Goal: Task Accomplishment & Management: Complete application form

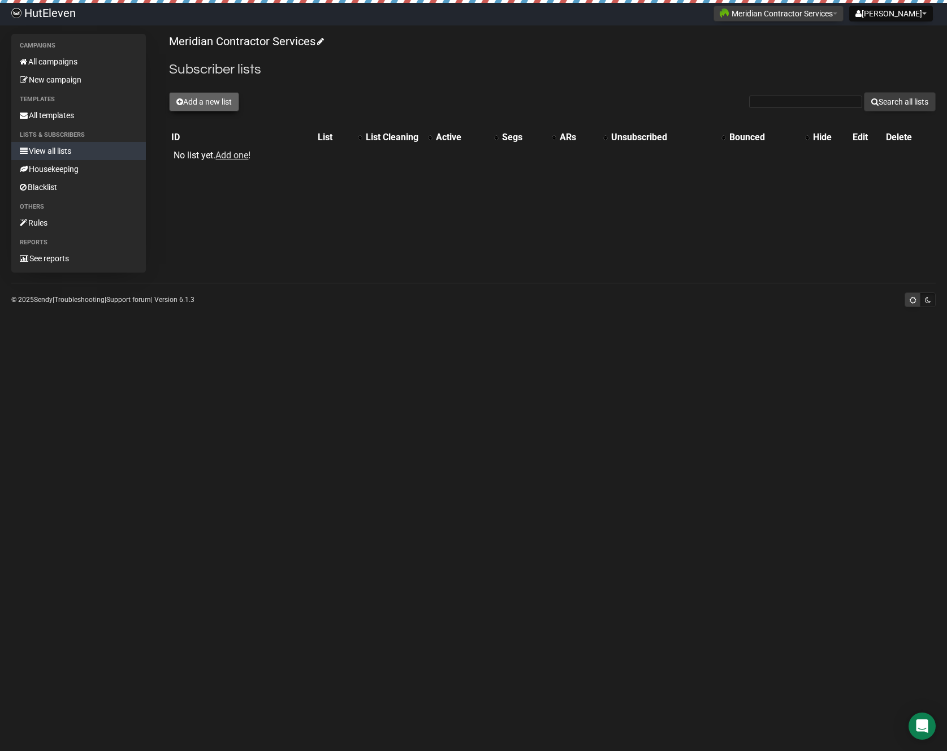
click at [221, 104] on button "Add a new list" at bounding box center [204, 101] width 70 height 19
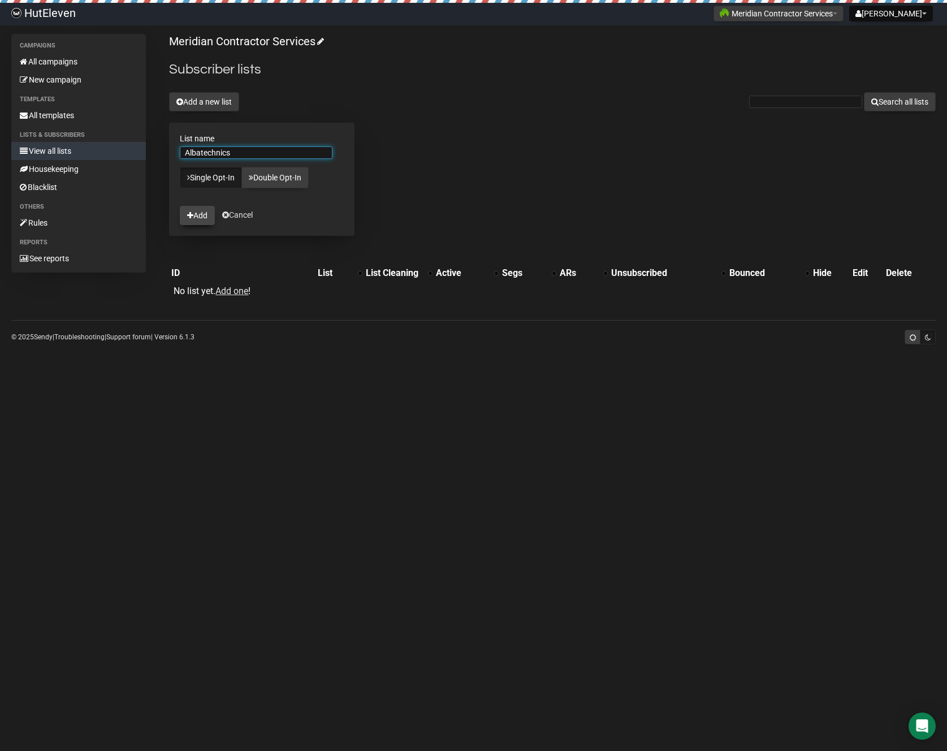
type input "Albatechnics"
click at [201, 217] on button "Add" at bounding box center [197, 215] width 35 height 19
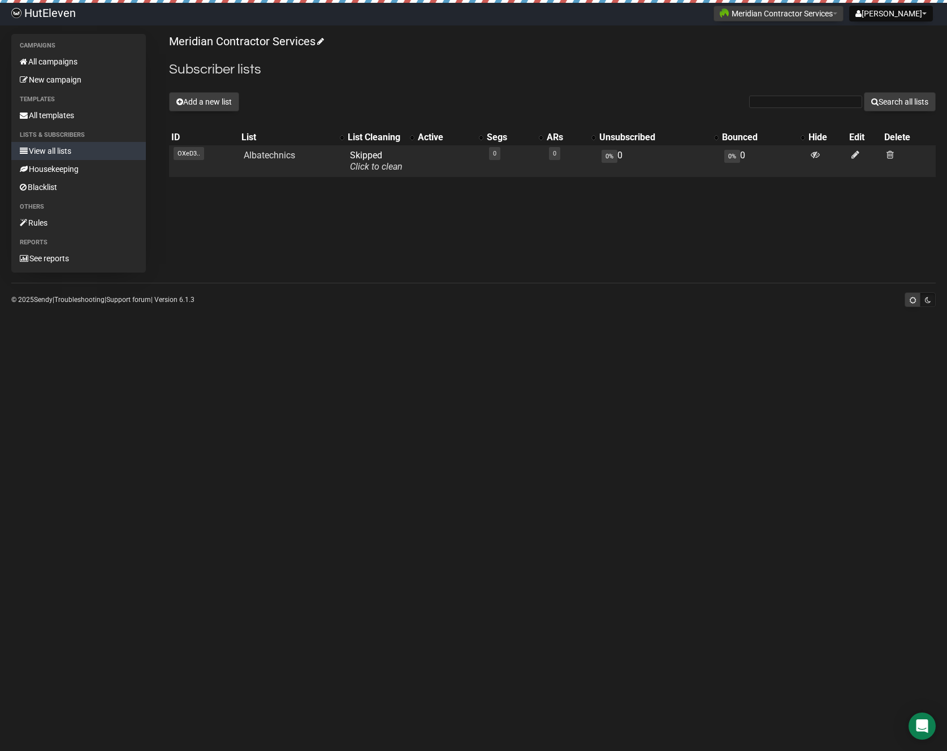
click at [260, 164] on td "Albatechnics" at bounding box center [292, 161] width 107 height 32
